Goal: Task Accomplishment & Management: Manage account settings

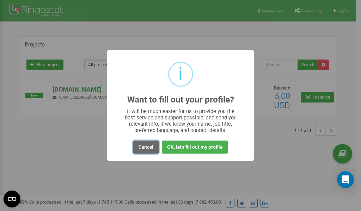
click at [151, 146] on button "Cancel" at bounding box center [145, 147] width 25 height 13
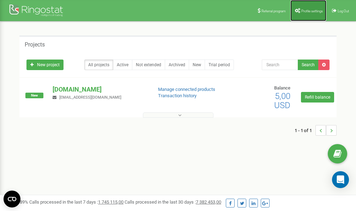
click at [305, 11] on span "Profile settings" at bounding box center [312, 11] width 22 height 4
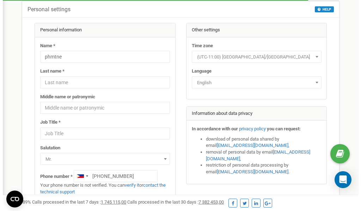
scroll to position [35, 0]
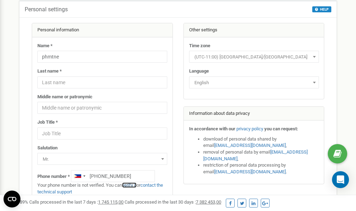
click at [133, 185] on link "verify it" at bounding box center [129, 185] width 14 height 5
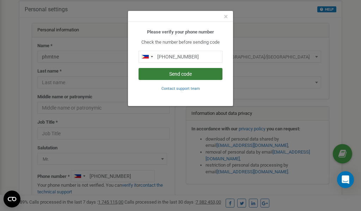
click at [185, 74] on button "Send code" at bounding box center [181, 74] width 84 height 12
